Goal: Task Accomplishment & Management: Use online tool/utility

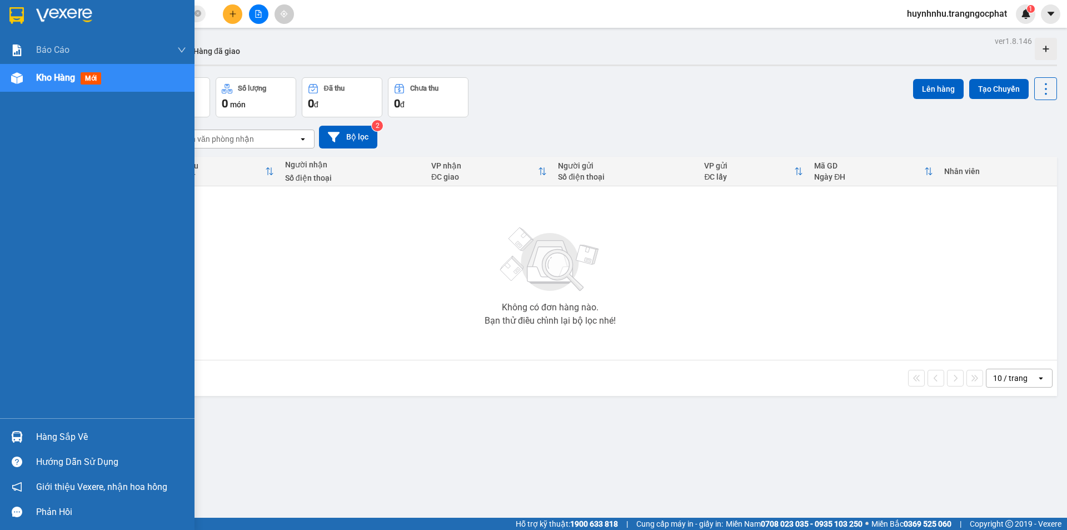
click at [64, 435] on div "Hàng sắp về" at bounding box center [111, 437] width 150 height 17
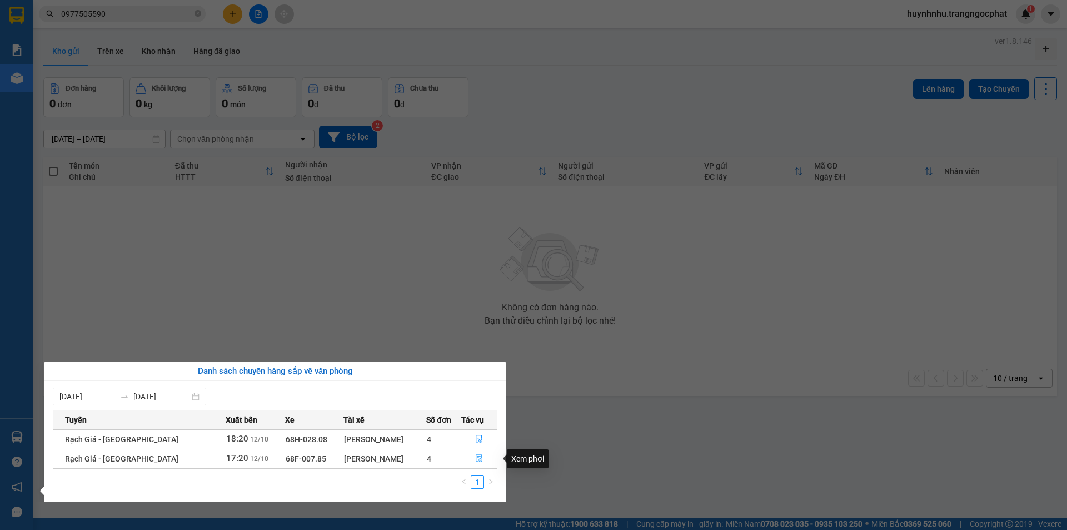
click at [476, 459] on icon "file-done" at bounding box center [479, 458] width 8 height 8
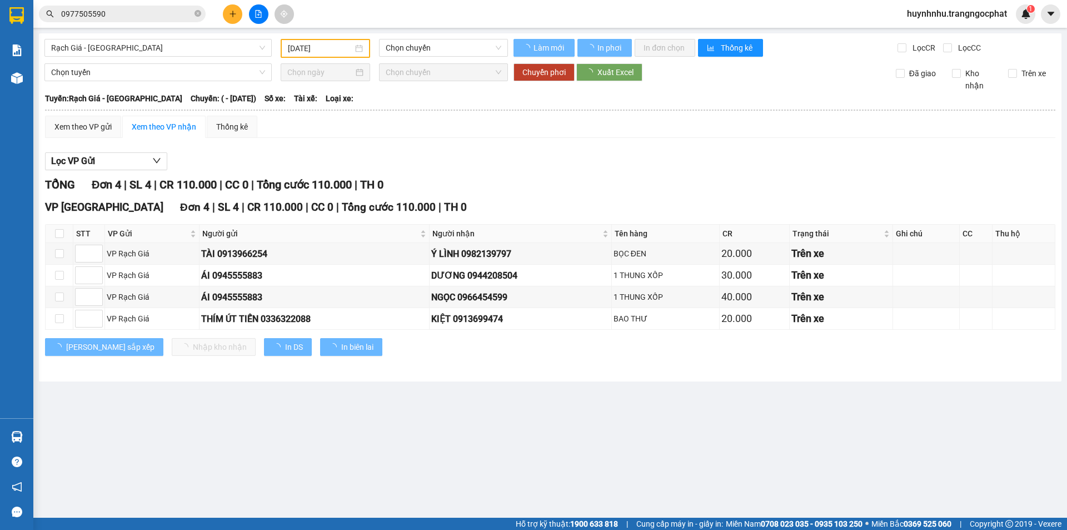
type input "[DATE]"
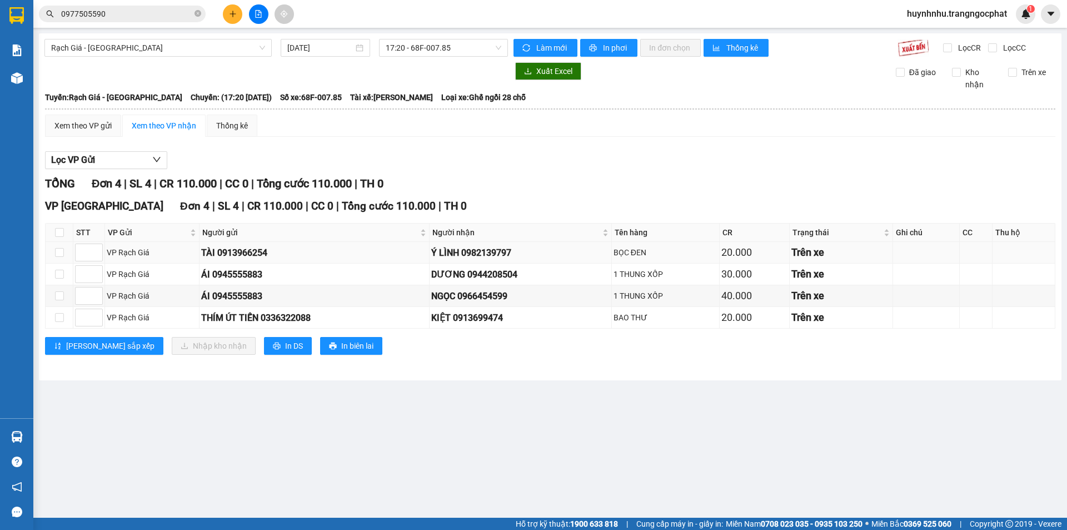
click at [506, 256] on div "Ý LÌNH 0982139797" at bounding box center [520, 253] width 178 height 14
copy div "0982139797"
click at [485, 276] on div "DƯƠNG 0944208504" at bounding box center [520, 274] width 178 height 14
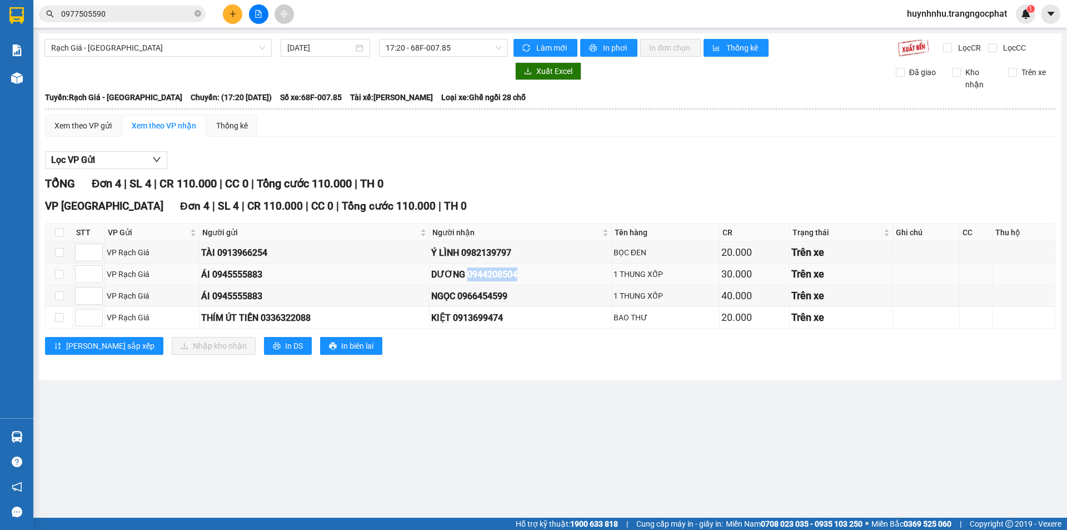
copy div "0944208504"
click at [481, 299] on div "NGỌC 0966454599" at bounding box center [520, 296] width 178 height 14
copy div "0966454599"
click at [486, 317] on div "KIỆT 0913699474" at bounding box center [520, 318] width 178 height 14
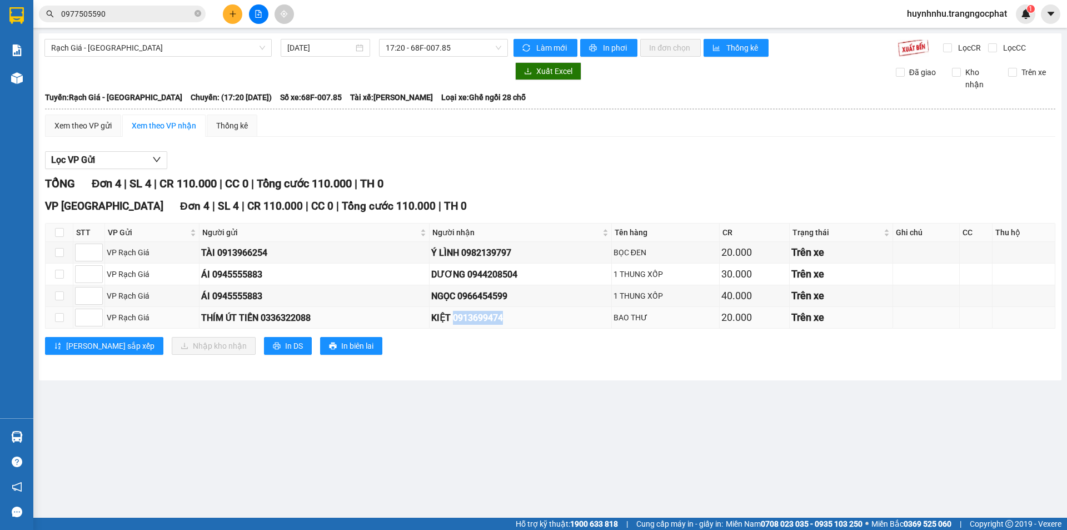
click at [487, 317] on div "KIỆT 0913699474" at bounding box center [520, 318] width 178 height 14
copy div "0913699474"
click at [56, 233] on input "checkbox" at bounding box center [59, 232] width 9 height 9
checkbox input "true"
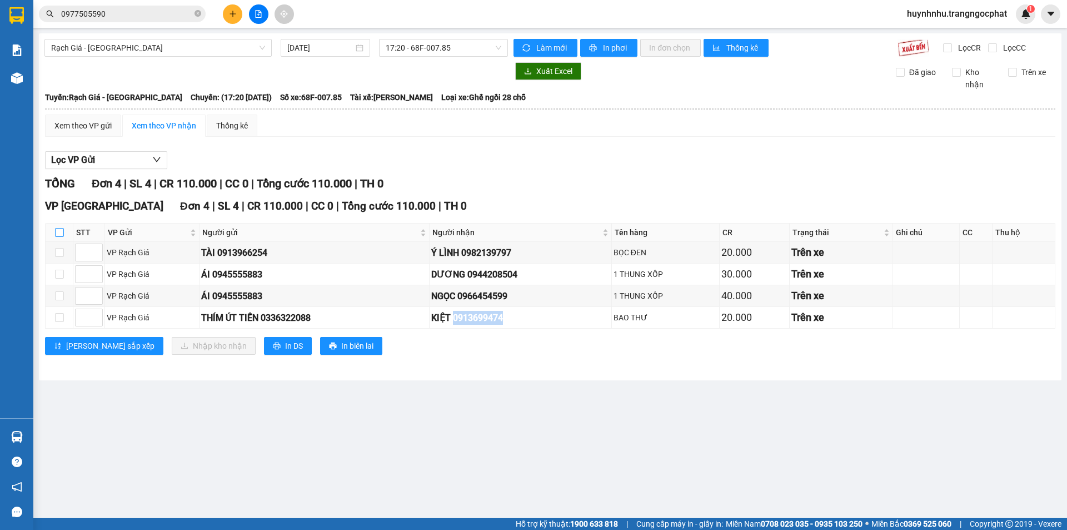
checkbox input "true"
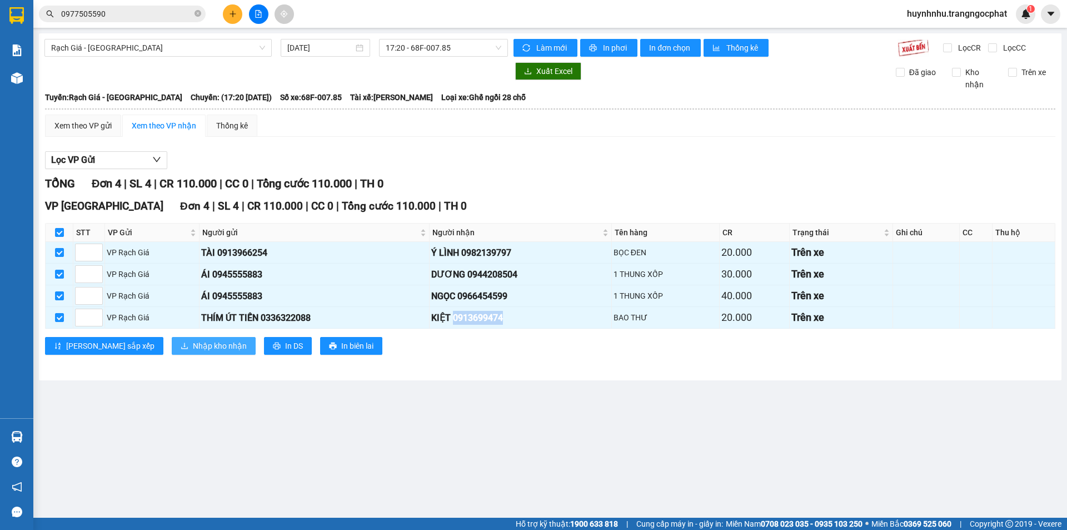
click at [193, 342] on span "Nhập kho nhận" at bounding box center [220, 346] width 54 height 12
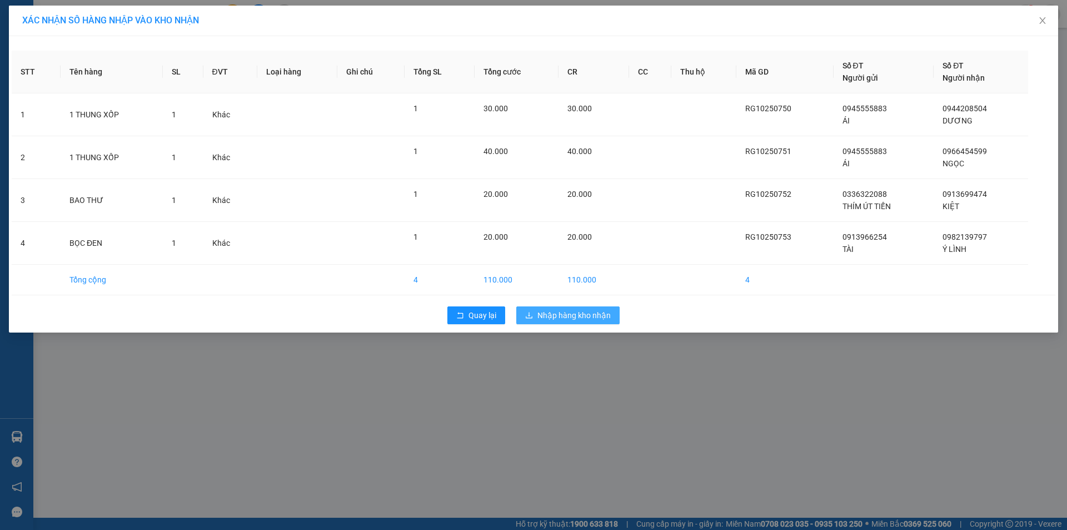
click at [562, 317] on span "Nhập hàng kho nhận" at bounding box center [574, 315] width 73 height 12
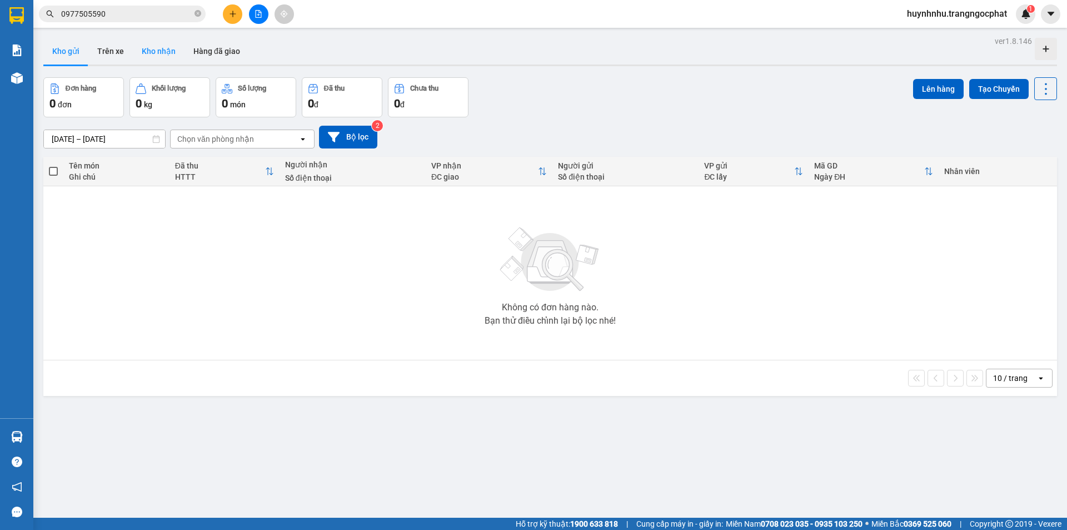
click at [157, 51] on button "Kho nhận" at bounding box center [159, 51] width 52 height 27
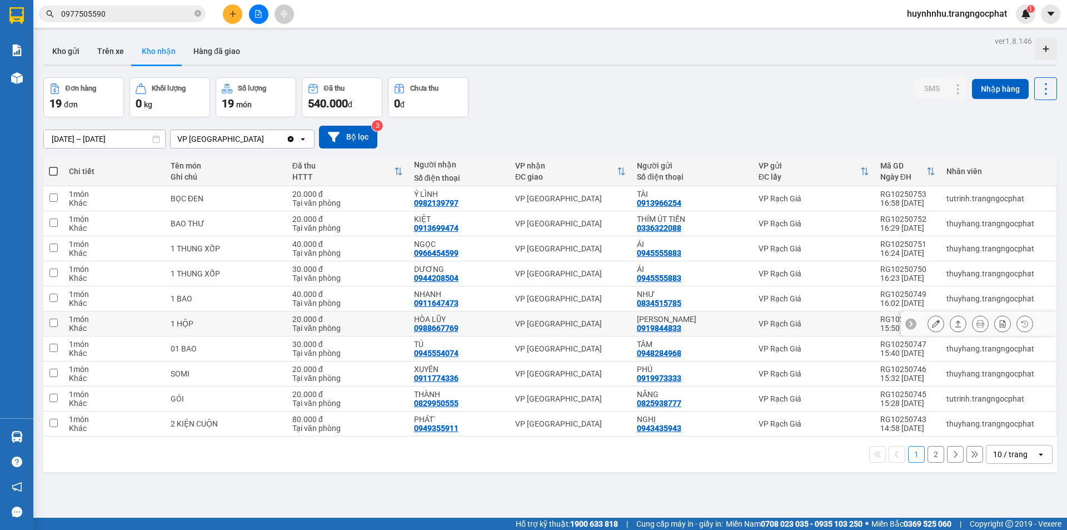
click at [956, 322] on icon at bounding box center [959, 323] width 6 height 7
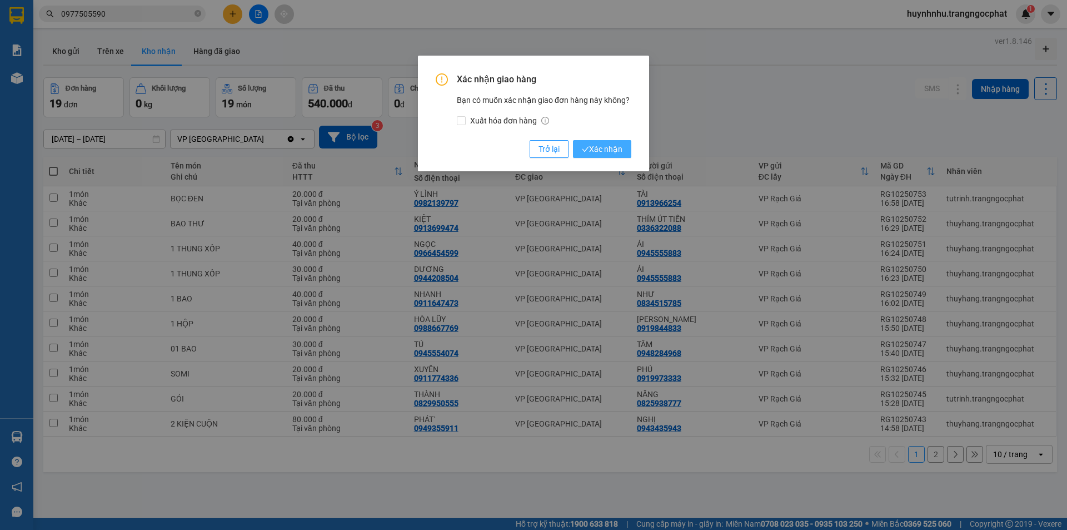
click at [607, 148] on span "Xác nhận" at bounding box center [602, 149] width 41 height 12
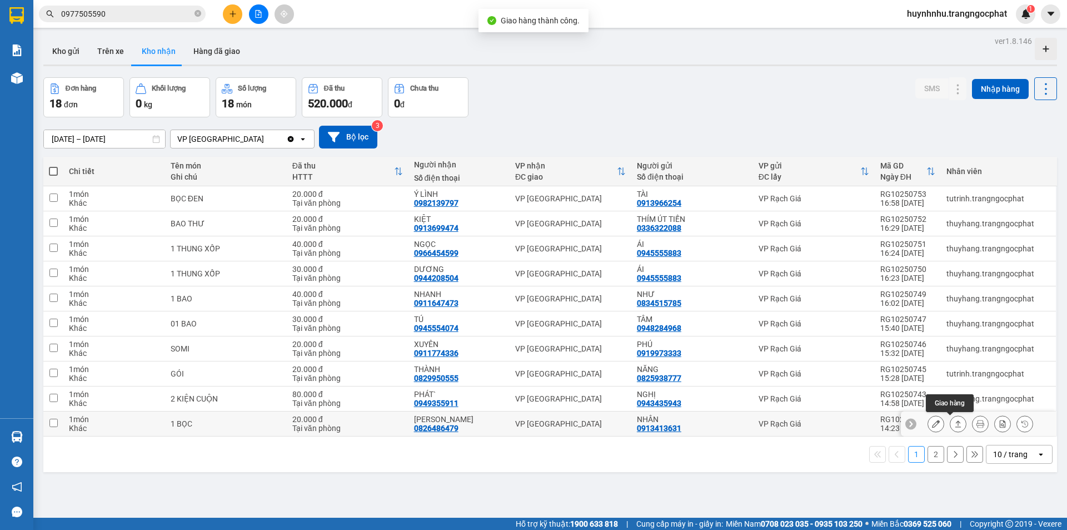
click at [955, 426] on icon at bounding box center [959, 424] width 8 height 8
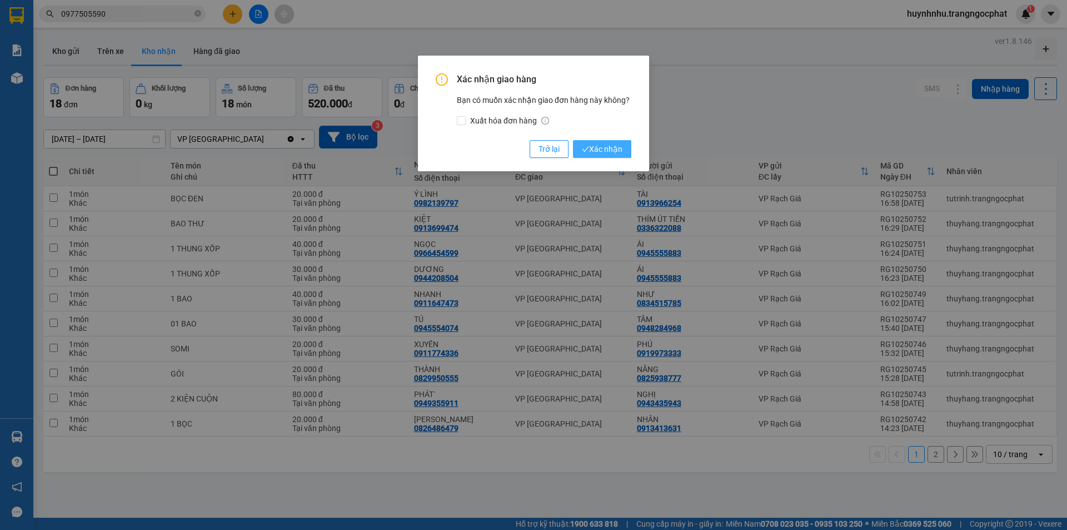
click at [609, 148] on span "Xác nhận" at bounding box center [602, 149] width 41 height 12
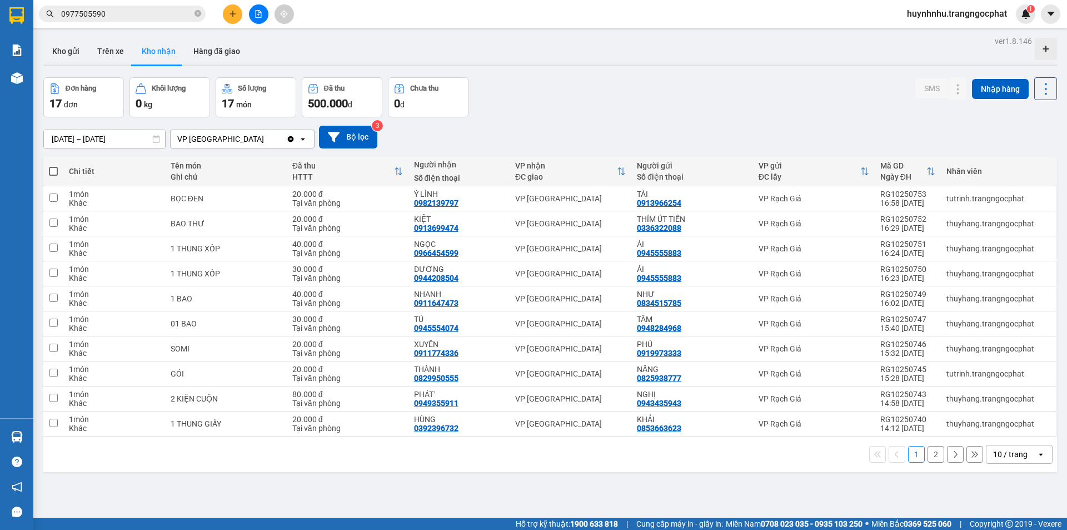
click at [935, 455] on button "2" at bounding box center [936, 454] width 17 height 17
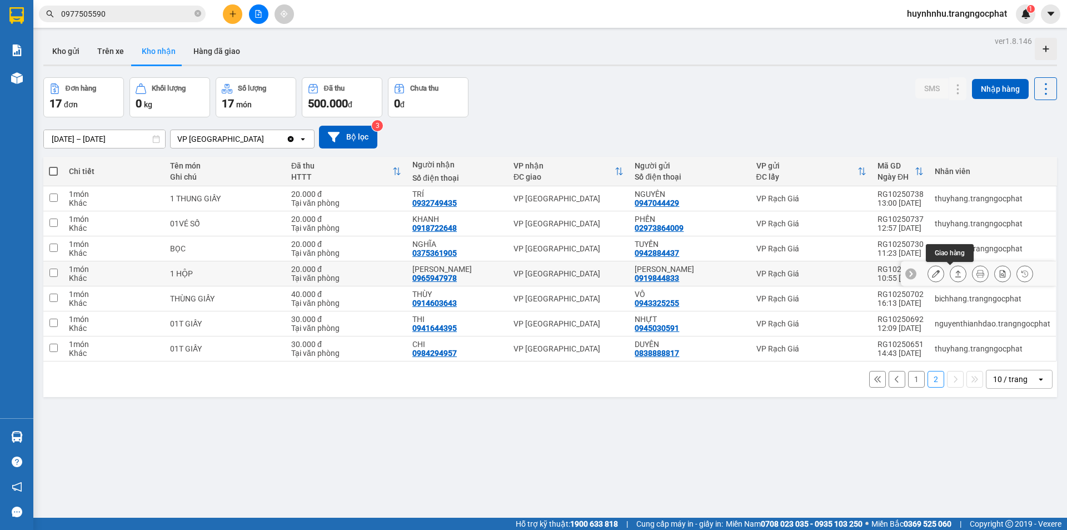
click at [955, 272] on icon at bounding box center [959, 274] width 8 height 8
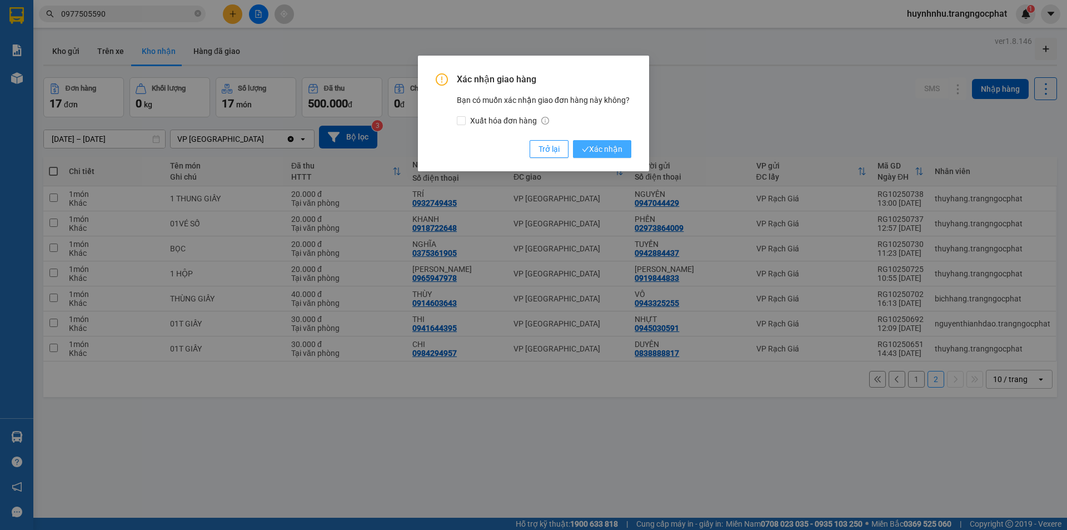
click at [612, 148] on span "Xác nhận" at bounding box center [602, 149] width 41 height 12
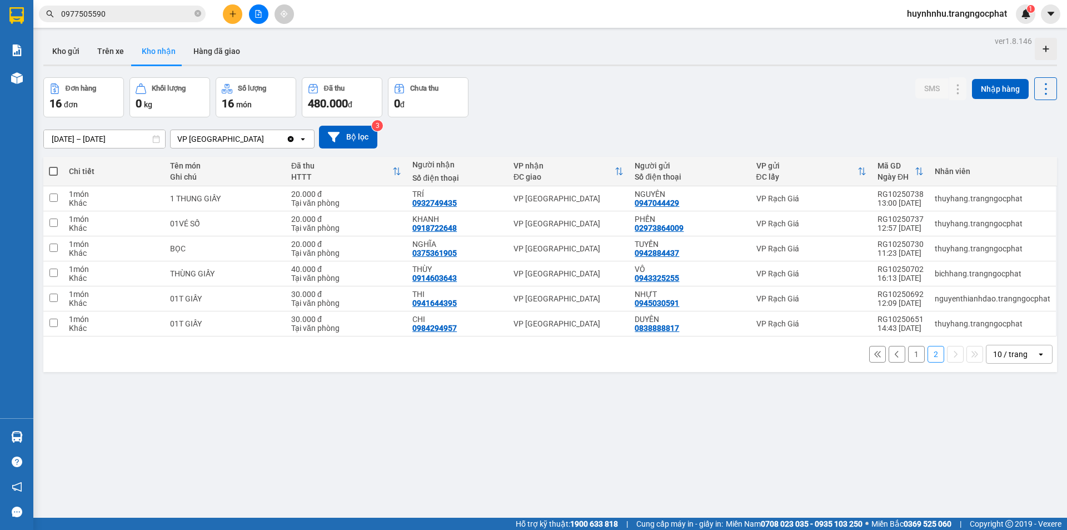
click at [909, 361] on button "1" at bounding box center [916, 354] width 17 height 17
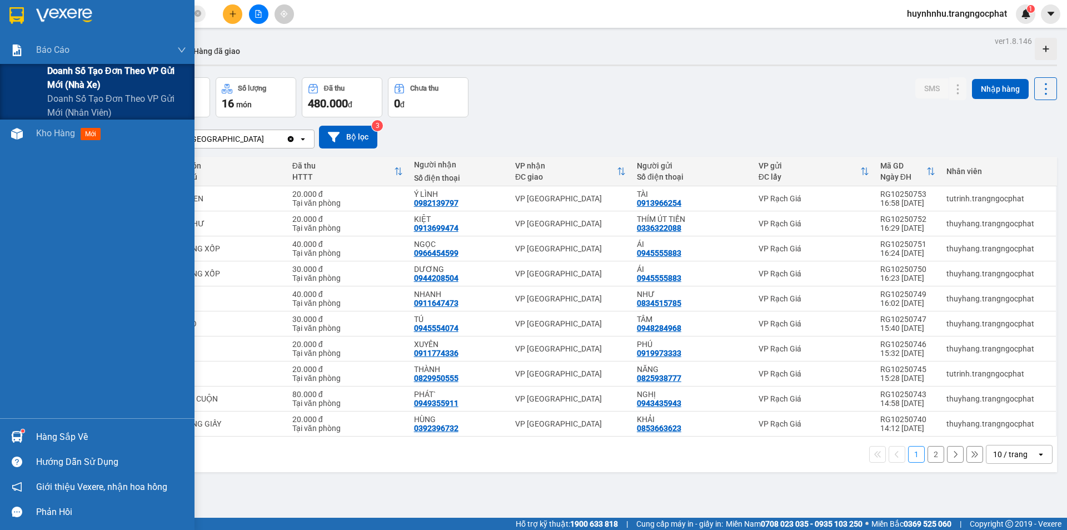
click at [62, 78] on span "Doanh số tạo đơn theo VP gửi mới (nhà xe)" at bounding box center [116, 78] width 139 height 28
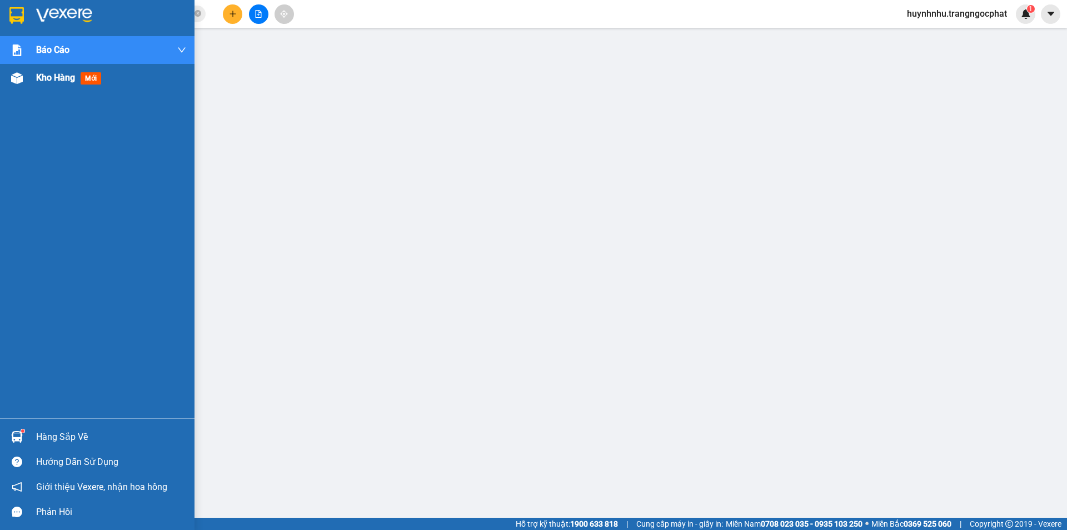
click at [49, 80] on span "Kho hàng" at bounding box center [55, 77] width 39 height 11
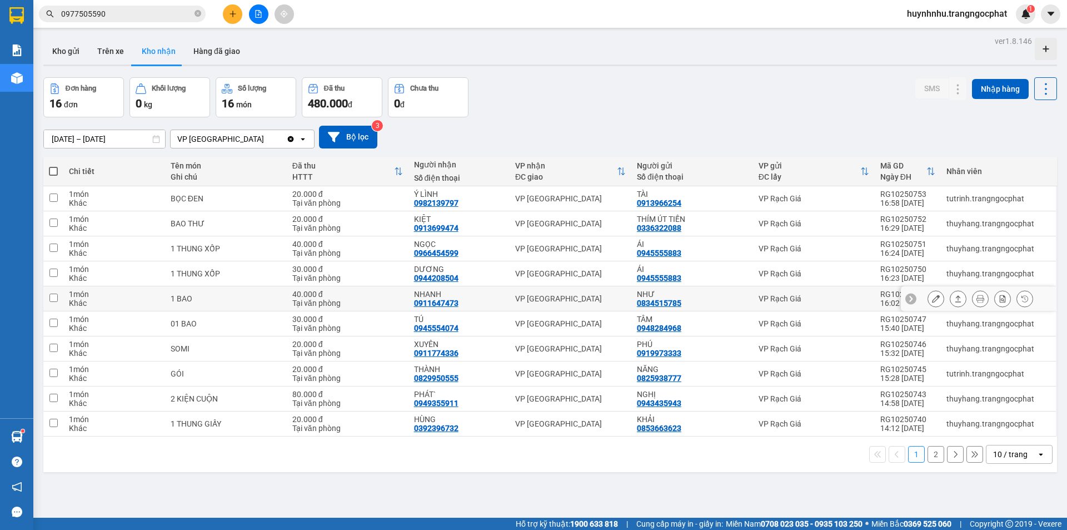
click at [956, 296] on icon at bounding box center [959, 298] width 6 height 7
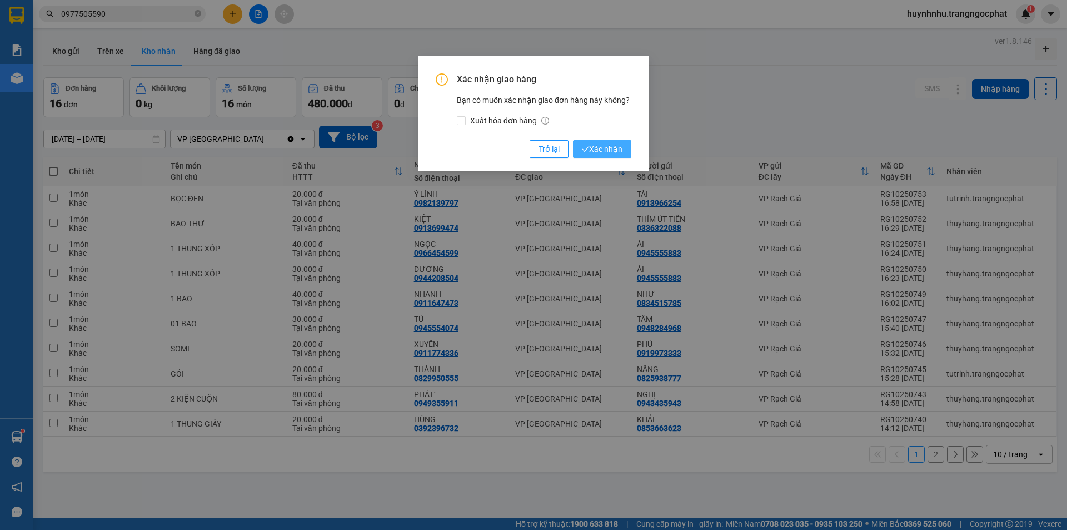
click at [615, 153] on span "Xác nhận" at bounding box center [602, 149] width 41 height 12
